Goal: Task Accomplishment & Management: Manage account settings

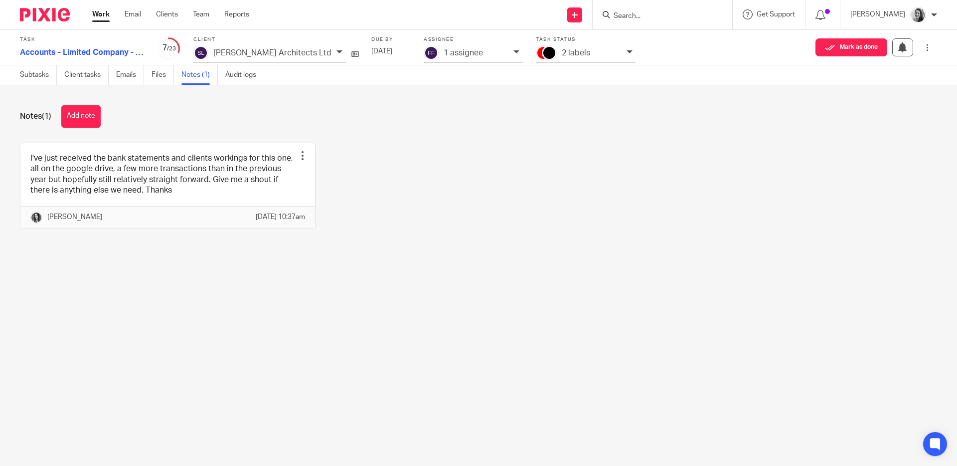
click at [105, 18] on link "Work" at bounding box center [100, 14] width 17 height 10
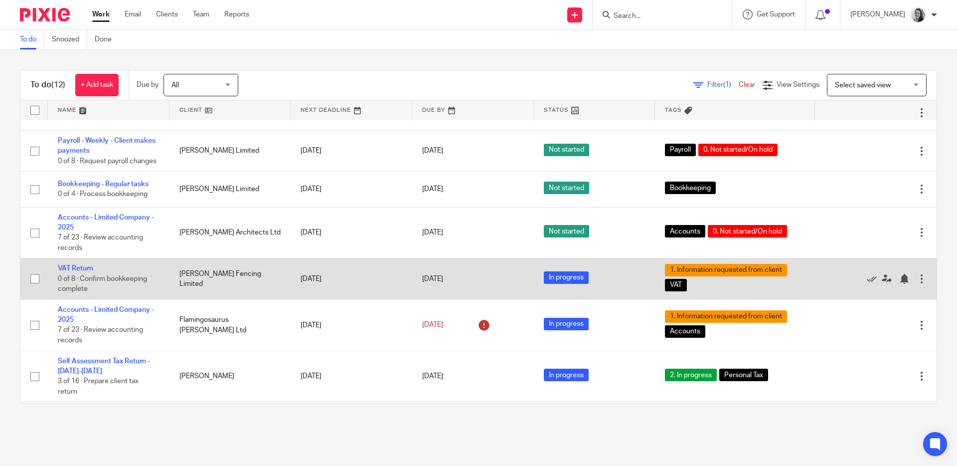
scroll to position [32, 0]
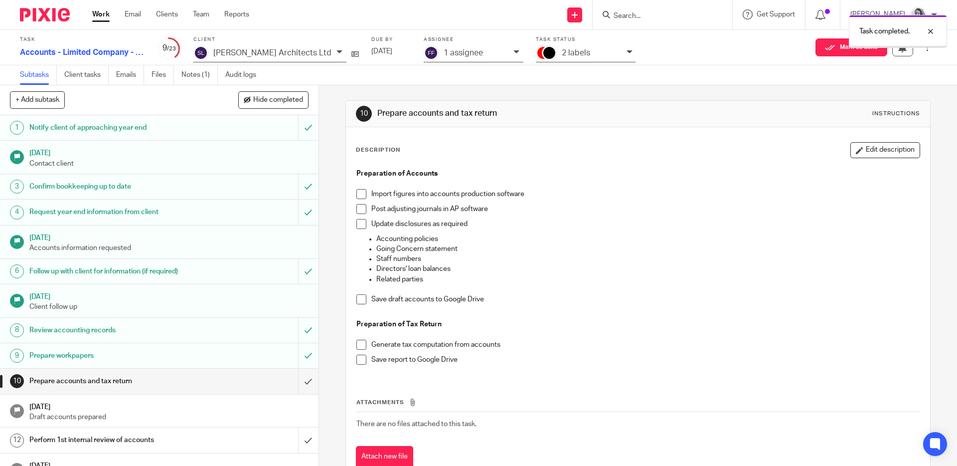
click at [562, 53] on p "2 labels" at bounding box center [576, 52] width 28 height 9
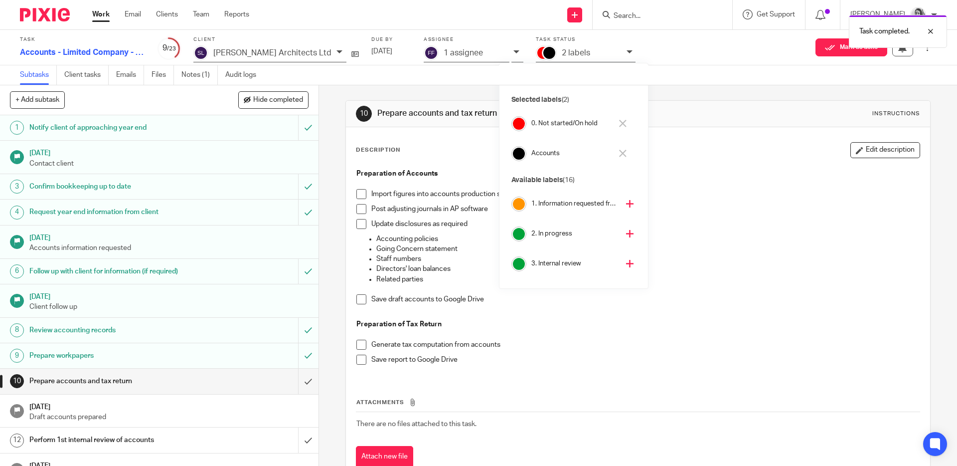
click at [621, 125] on icon at bounding box center [622, 123] width 7 height 7
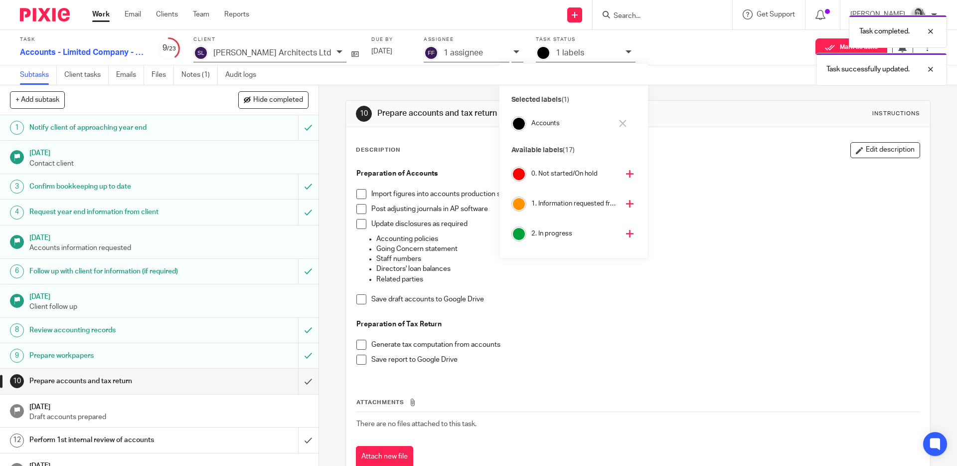
click at [626, 231] on icon at bounding box center [629, 233] width 7 height 7
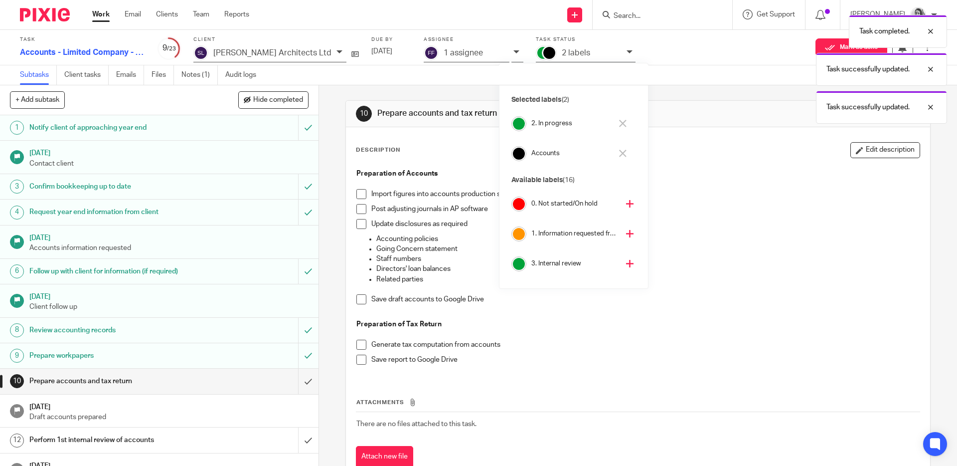
click at [95, 12] on link "Work" at bounding box center [100, 14] width 17 height 10
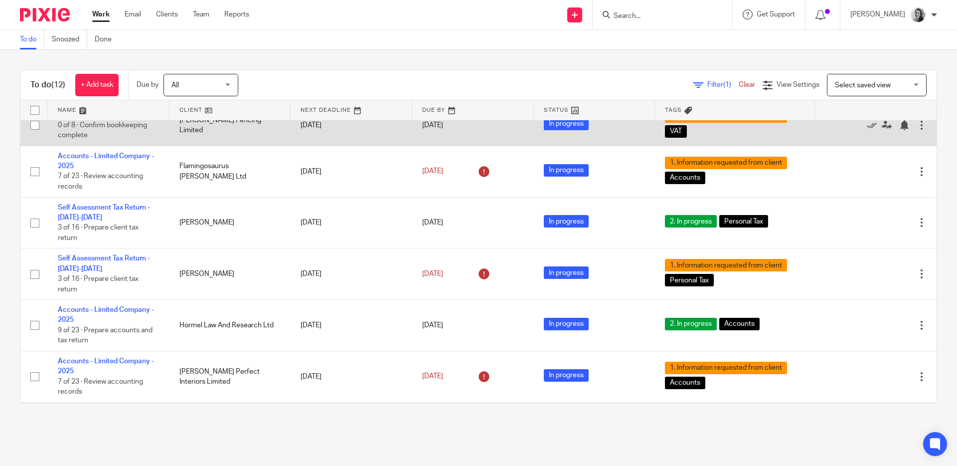
scroll to position [198, 0]
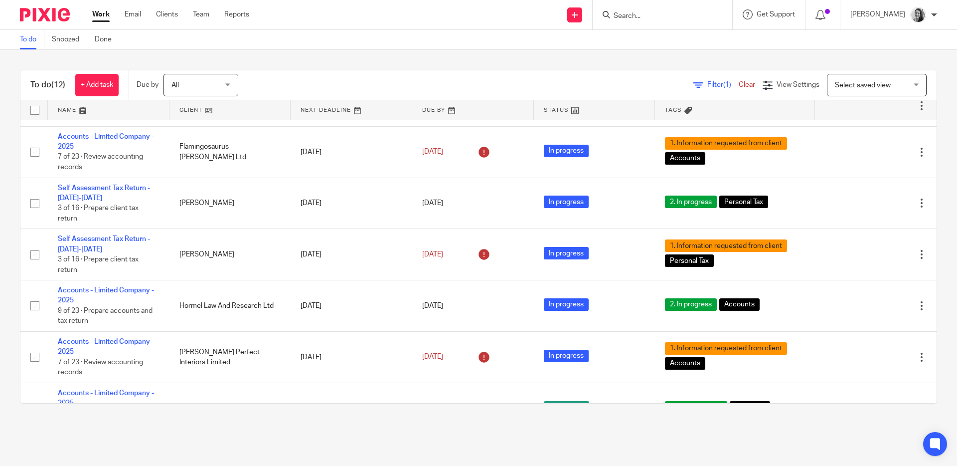
click at [657, 16] on input "Search" at bounding box center [658, 16] width 90 height 9
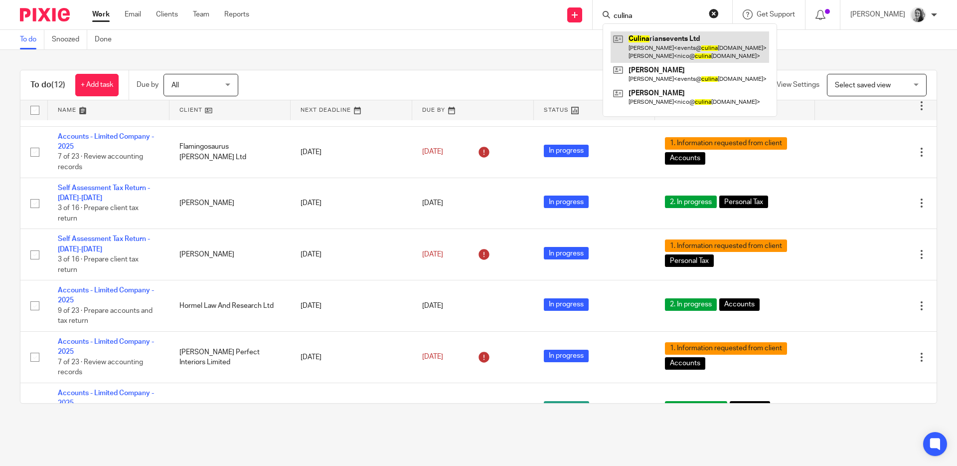
type input "culina"
click at [676, 39] on link at bounding box center [690, 46] width 159 height 31
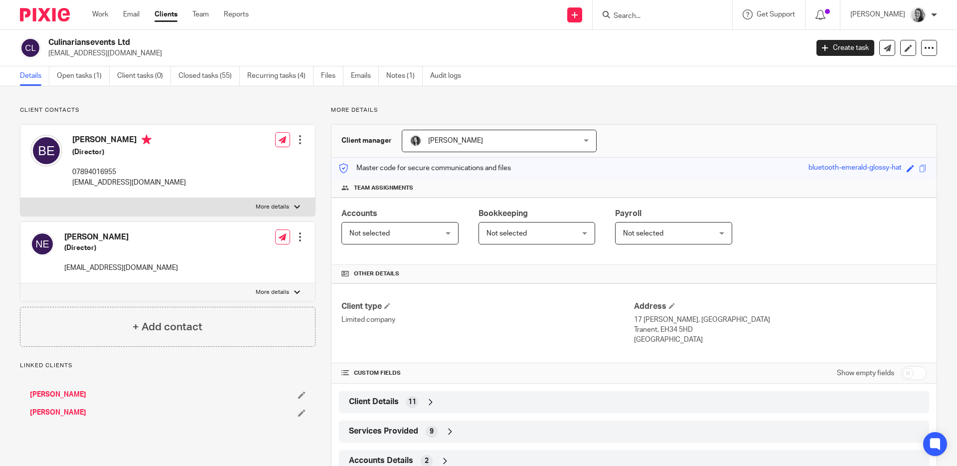
scroll to position [93, 0]
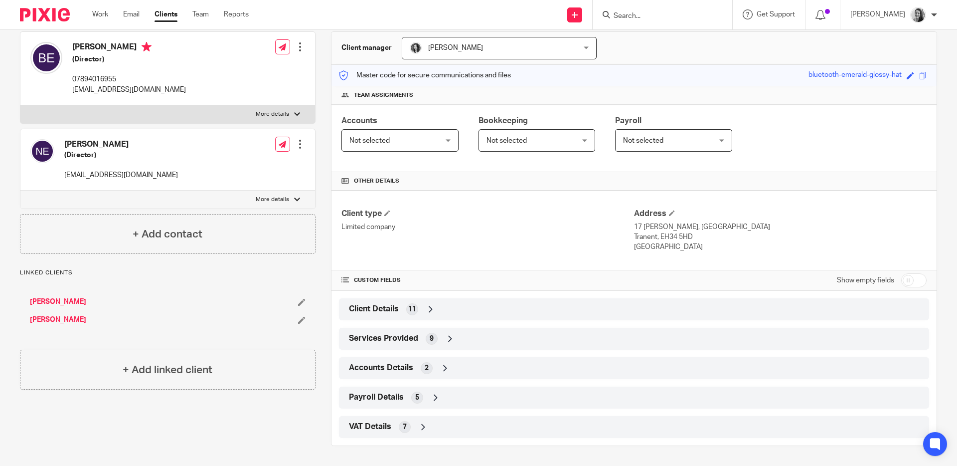
click at [626, 309] on div "Client Details 11" at bounding box center [633, 309] width 575 height 17
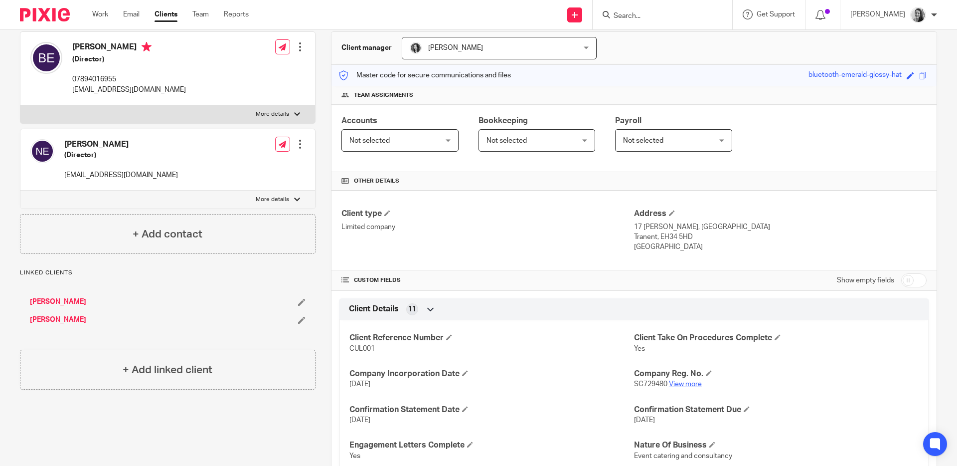
click at [686, 384] on link "View more" at bounding box center [685, 383] width 33 height 7
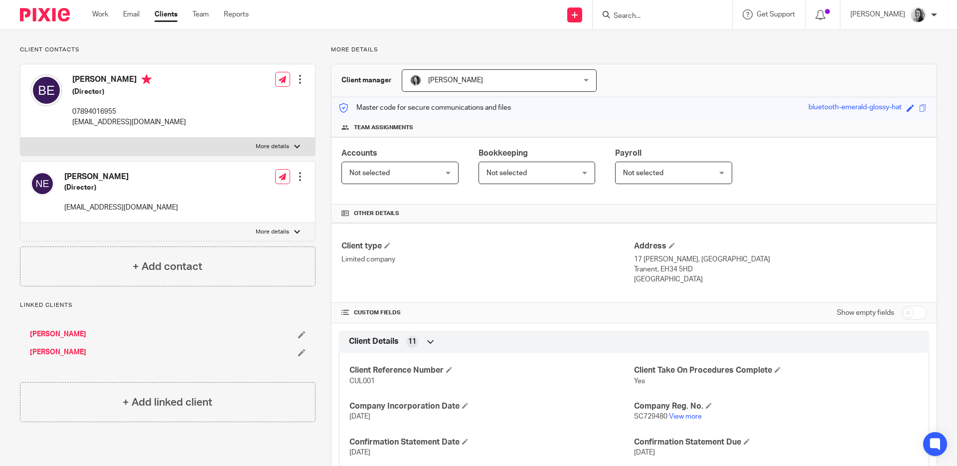
scroll to position [0, 0]
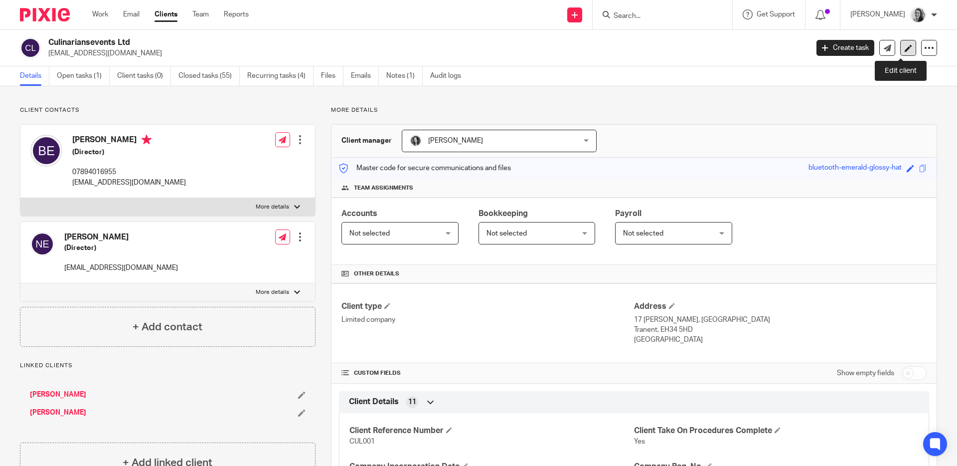
click at [905, 51] on icon at bounding box center [908, 47] width 7 height 7
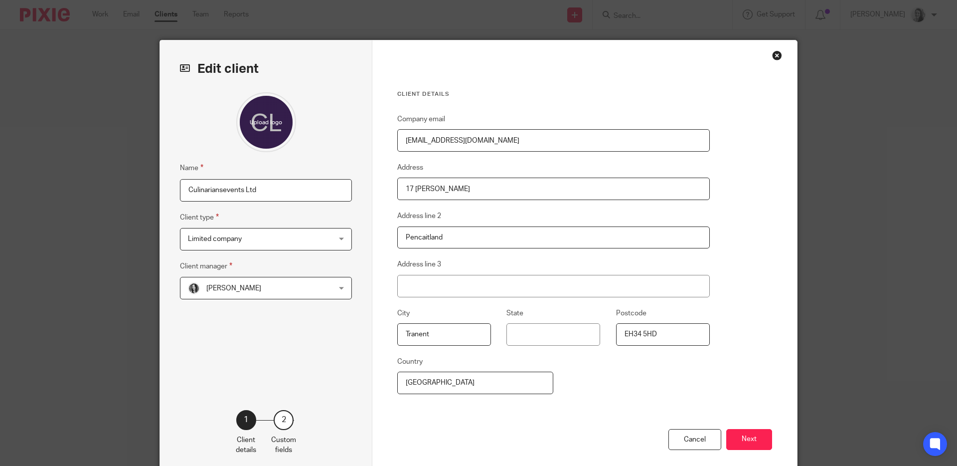
click at [222, 188] on input "Culinariansevents Ltd" at bounding box center [266, 190] width 172 height 22
type input "Culinarians Events Ltd"
click at [742, 444] on button "Next" at bounding box center [749, 439] width 46 height 21
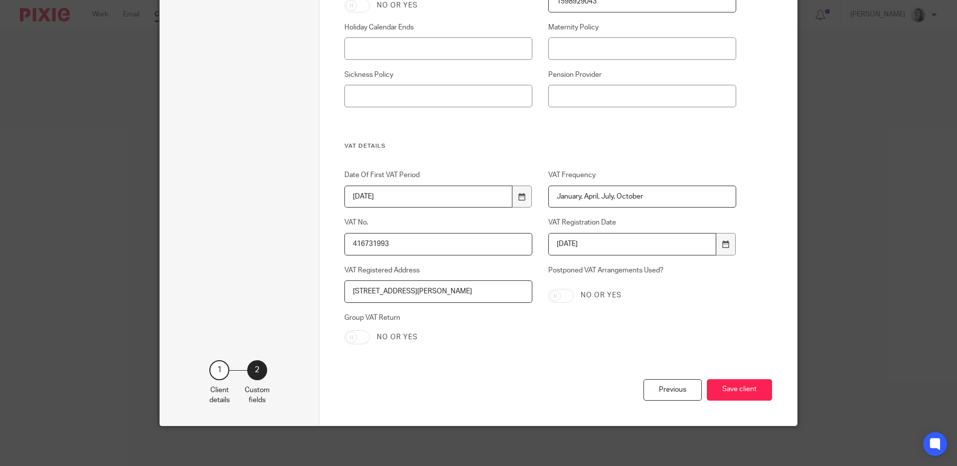
scroll to position [1301, 0]
click at [758, 383] on button "Save client" at bounding box center [739, 389] width 65 height 21
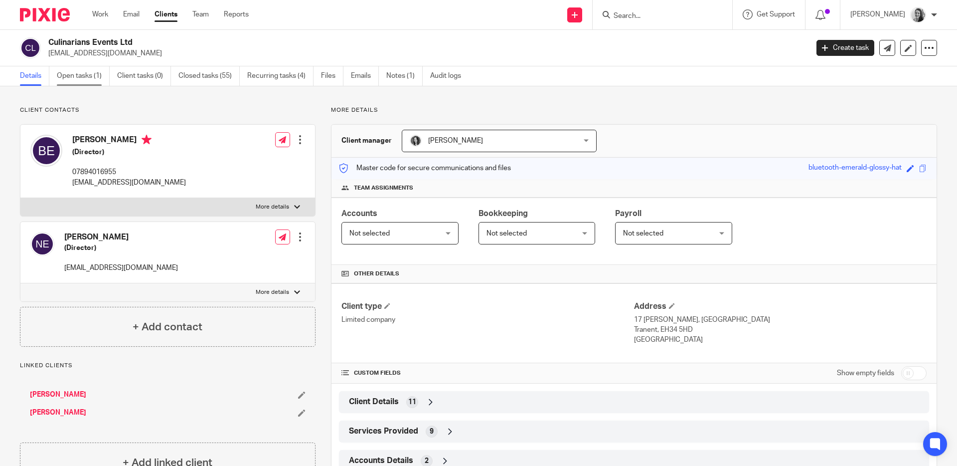
click at [91, 74] on link "Open tasks (1)" at bounding box center [83, 75] width 53 height 19
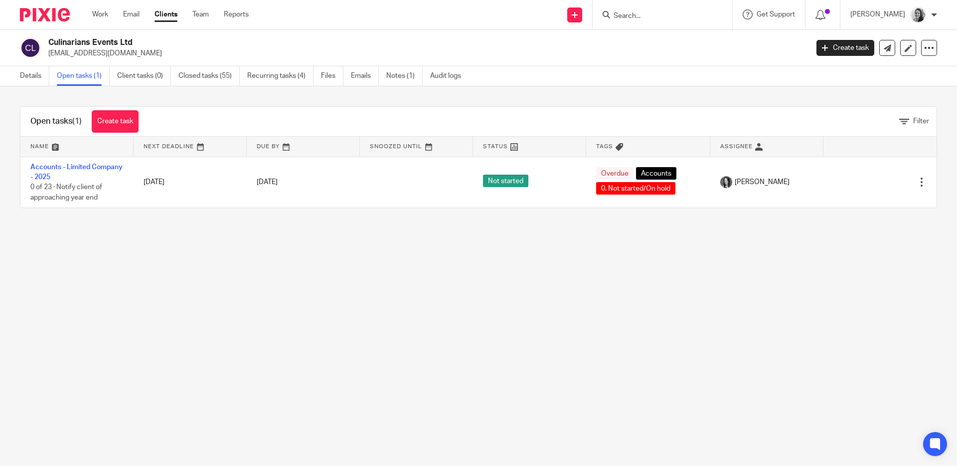
click at [642, 10] on form at bounding box center [666, 14] width 106 height 12
click at [647, 16] on input "Search" at bounding box center [658, 16] width 90 height 9
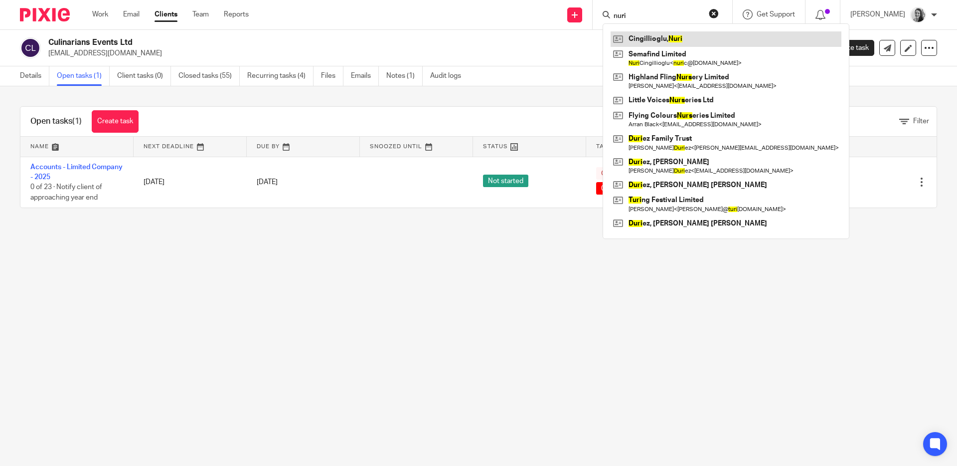
type input "nuri"
click at [670, 36] on link at bounding box center [726, 38] width 231 height 15
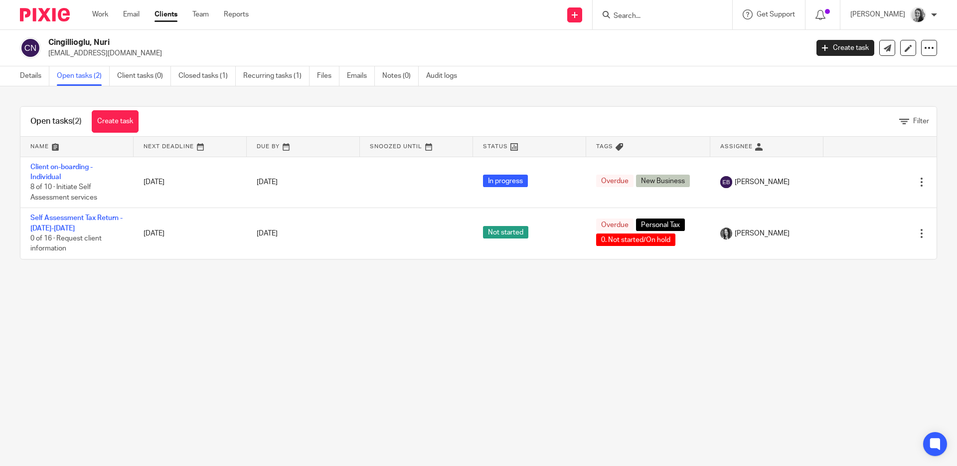
click at [684, 16] on input "Search" at bounding box center [658, 16] width 90 height 9
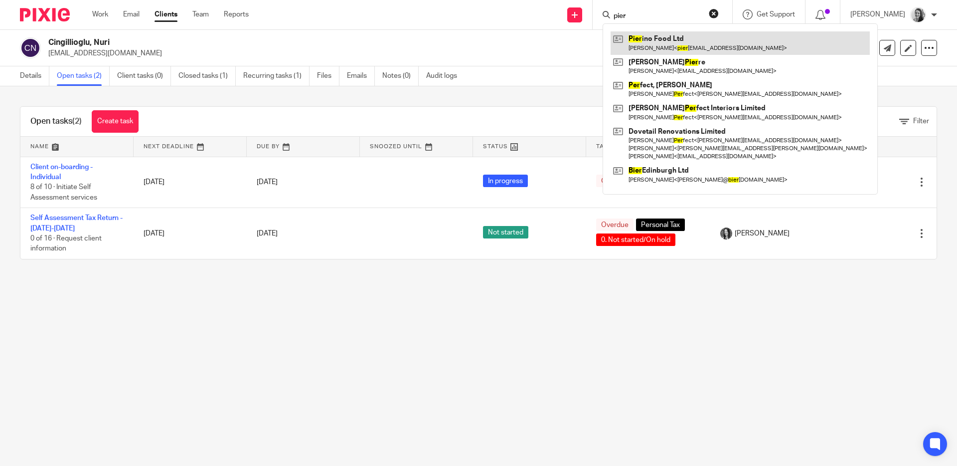
type input "pier"
click at [686, 41] on link at bounding box center [740, 42] width 259 height 23
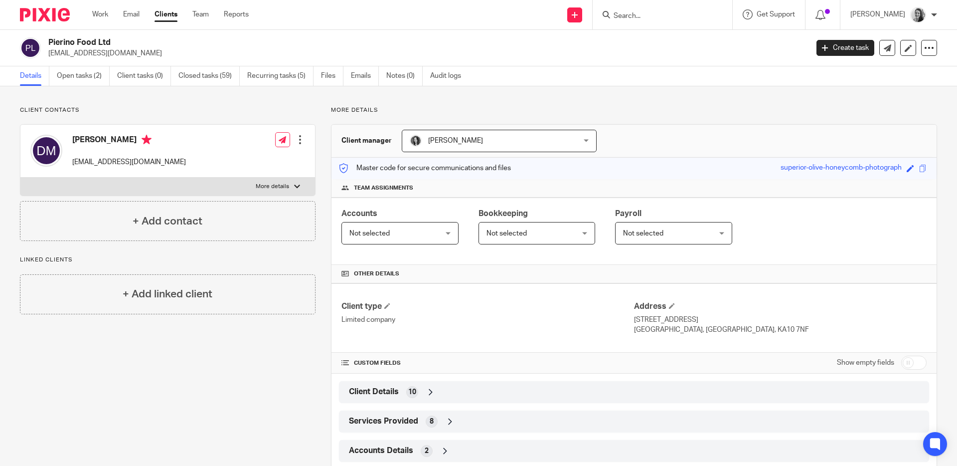
scroll to position [83, 0]
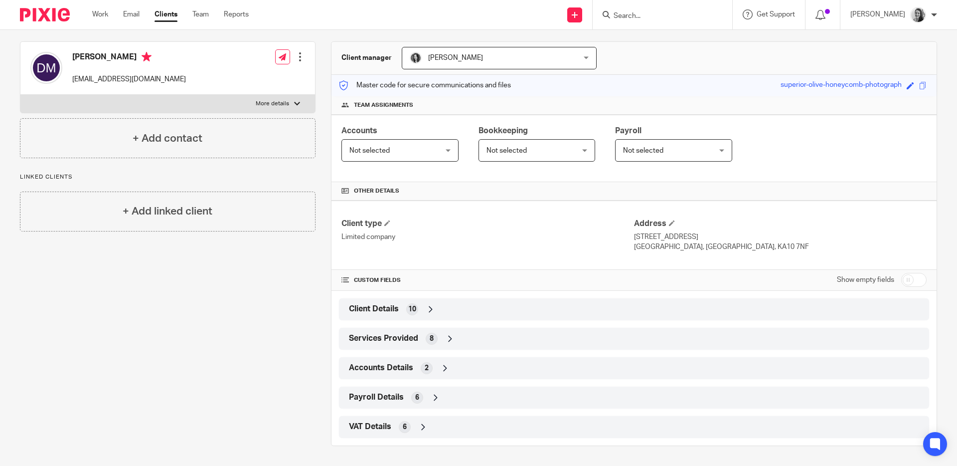
click at [598, 309] on div "Client Details 10" at bounding box center [633, 309] width 575 height 17
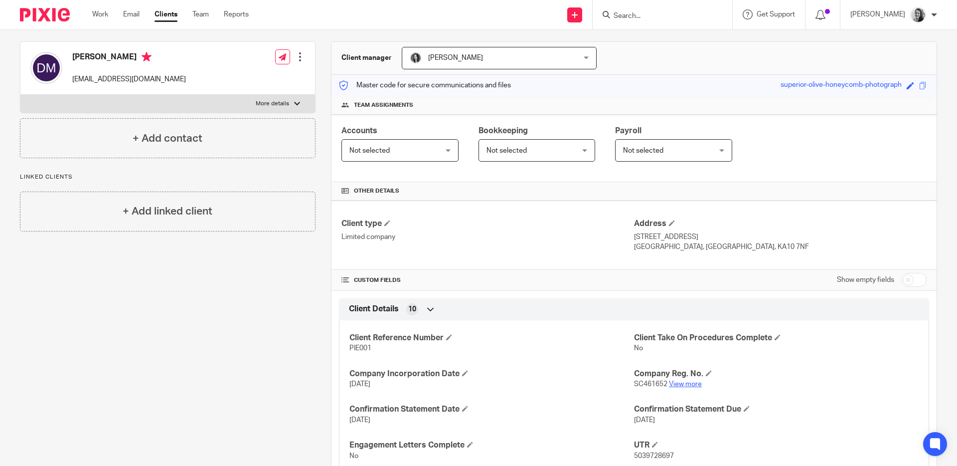
click at [693, 382] on link "View more" at bounding box center [685, 383] width 33 height 7
